Goal: Find specific page/section: Find specific page/section

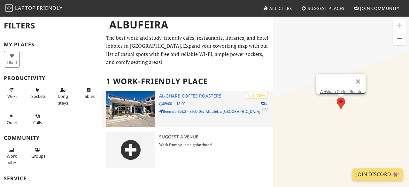
click at [201, 95] on h3 "Al-Gharb Coffee Roasters" at bounding box center [216, 95] width 114 height 5
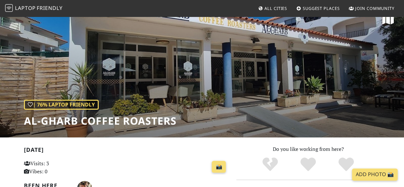
scroll to position [10, 0]
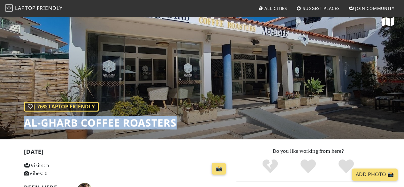
drag, startPoint x: 21, startPoint y: 128, endPoint x: 179, endPoint y: 129, distance: 157.6
click at [179, 129] on div "| 76% Laptop Friendly Al-Gharb Coffee Roasters" at bounding box center [202, 72] width 404 height 133
copy h1 "Al-Gharb Coffee Roasters"
